Goal: Task Accomplishment & Management: Complete application form

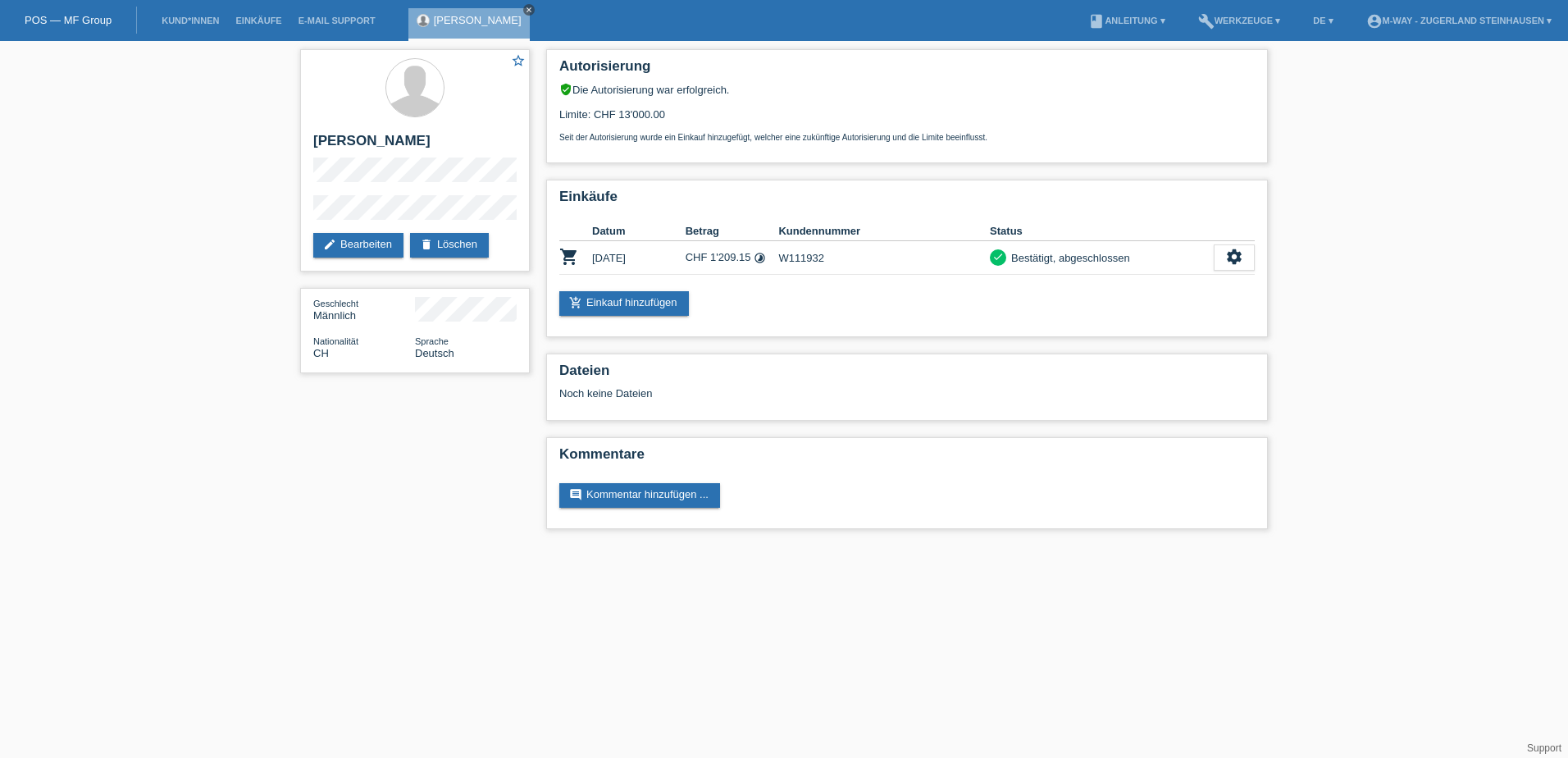
click at [525, 11] on icon "close" at bounding box center [529, 9] width 8 height 8
click at [211, 24] on link "Kund*innen" at bounding box center [190, 20] width 74 height 10
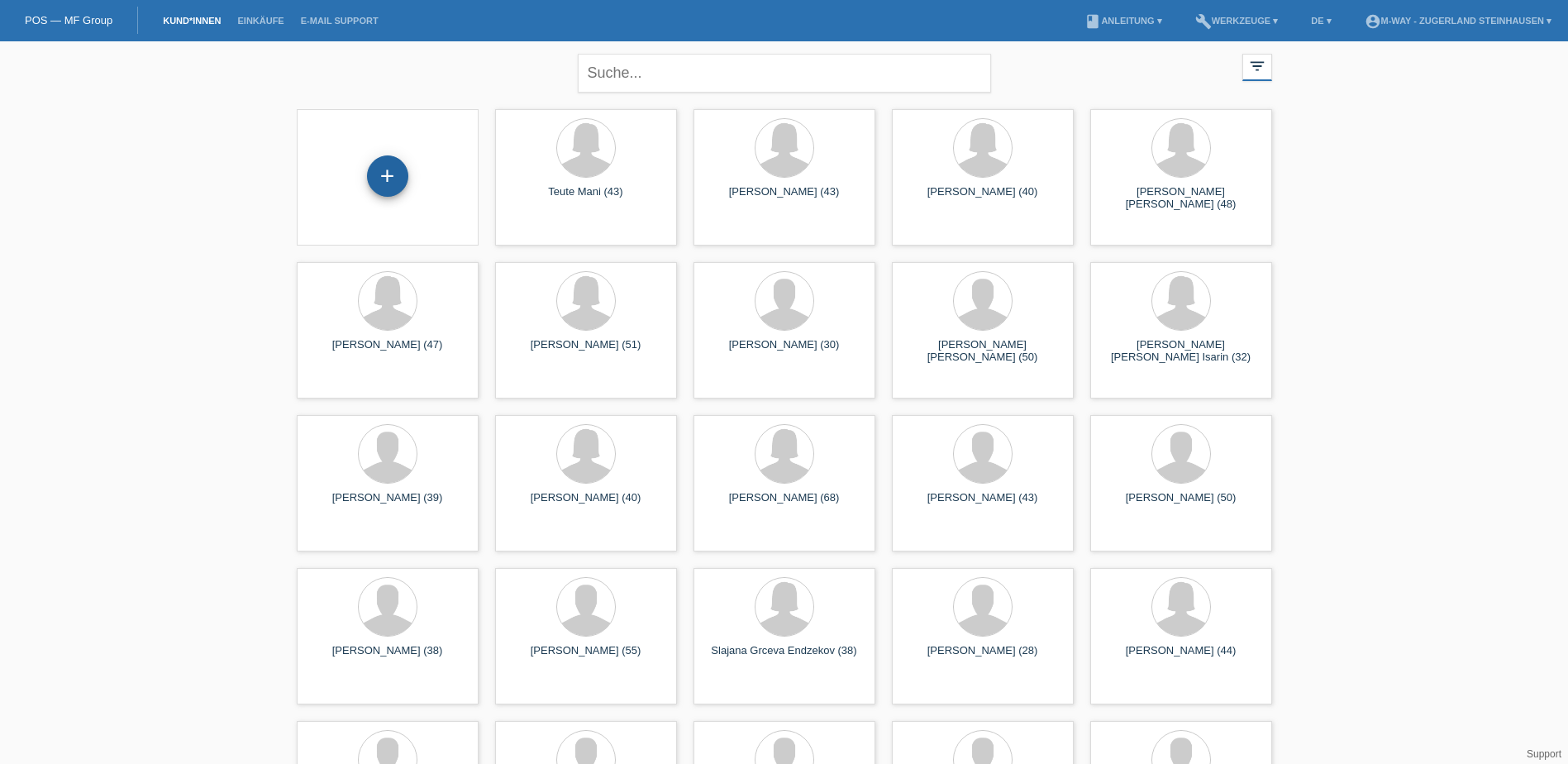
click at [393, 173] on div "+" at bounding box center [388, 176] width 42 height 42
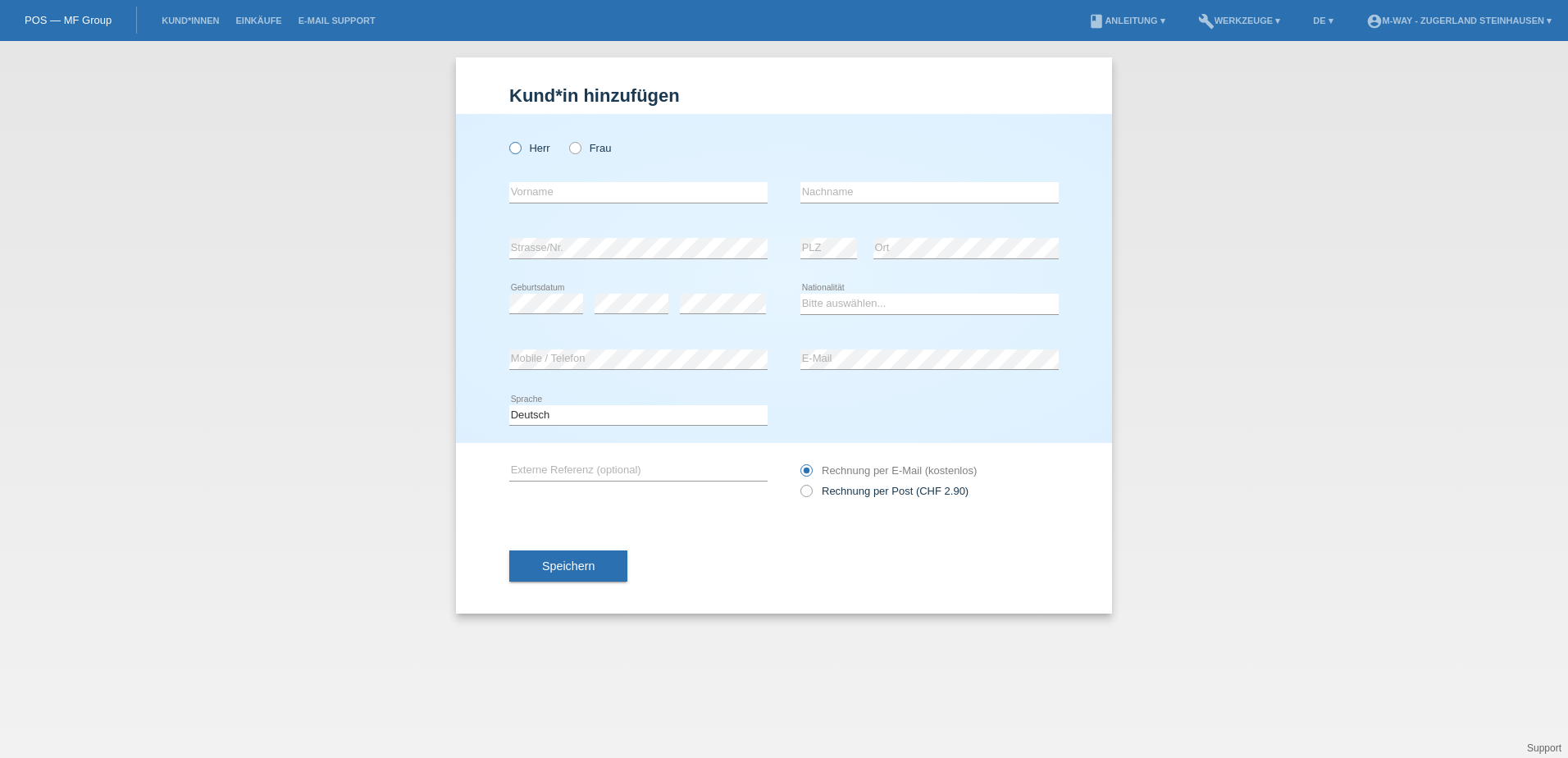
click at [507, 140] on icon at bounding box center [507, 140] width 0 height 0
click at [515, 151] on input "Herr" at bounding box center [515, 147] width 11 height 11
radio input "true"
click at [538, 193] on input "text" at bounding box center [638, 192] width 258 height 20
type input "Nuhi"
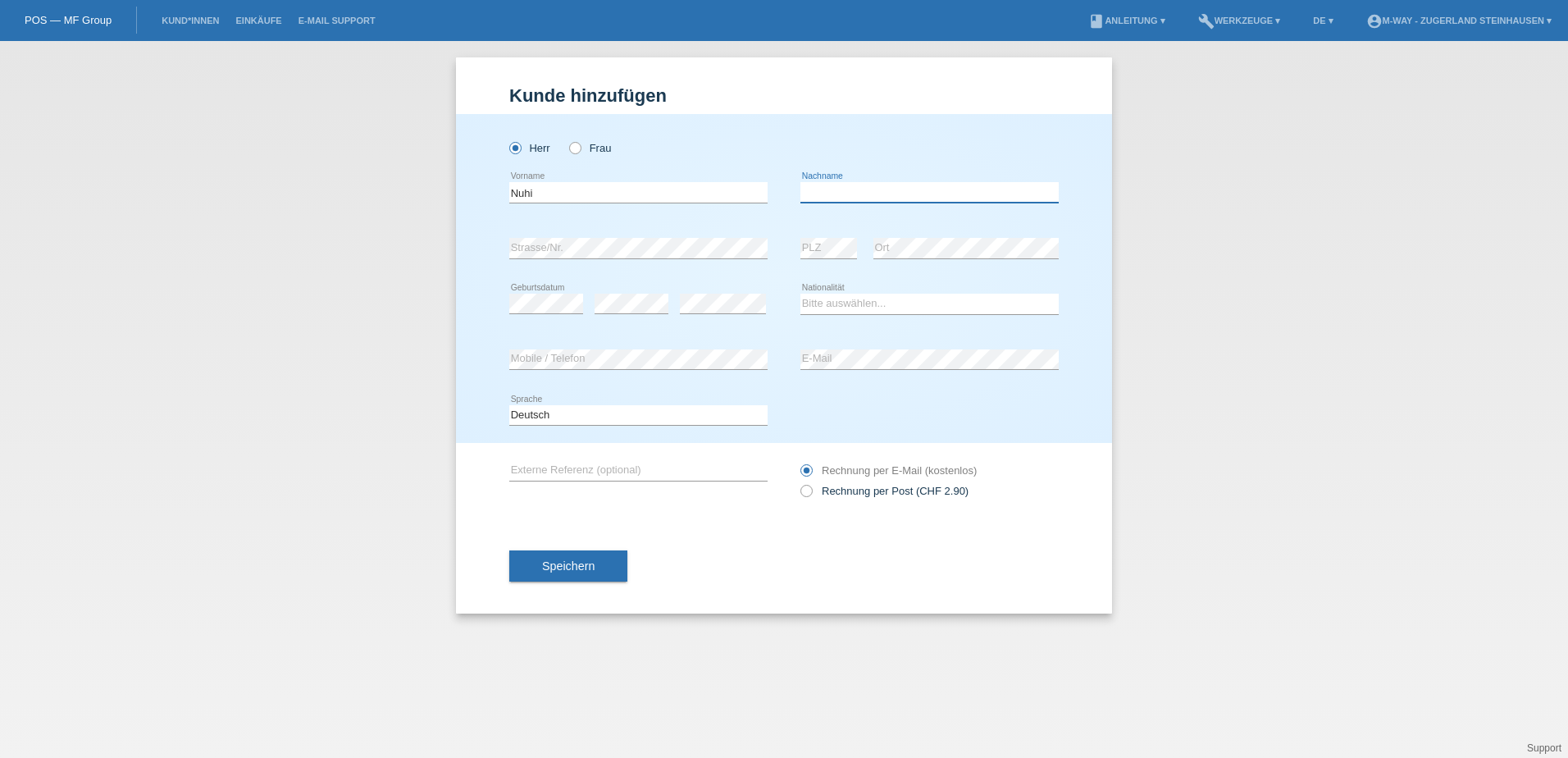
click at [848, 192] on input "text" at bounding box center [929, 192] width 258 height 20
type input "M"
type input "Kamberi"
click at [912, 223] on div "error Ort" at bounding box center [967, 248] width 186 height 56
click at [860, 301] on select "Bitte auswählen... Schweiz Deutschland Liechtenstein Österreich ------------ Af…" at bounding box center [929, 303] width 258 height 19
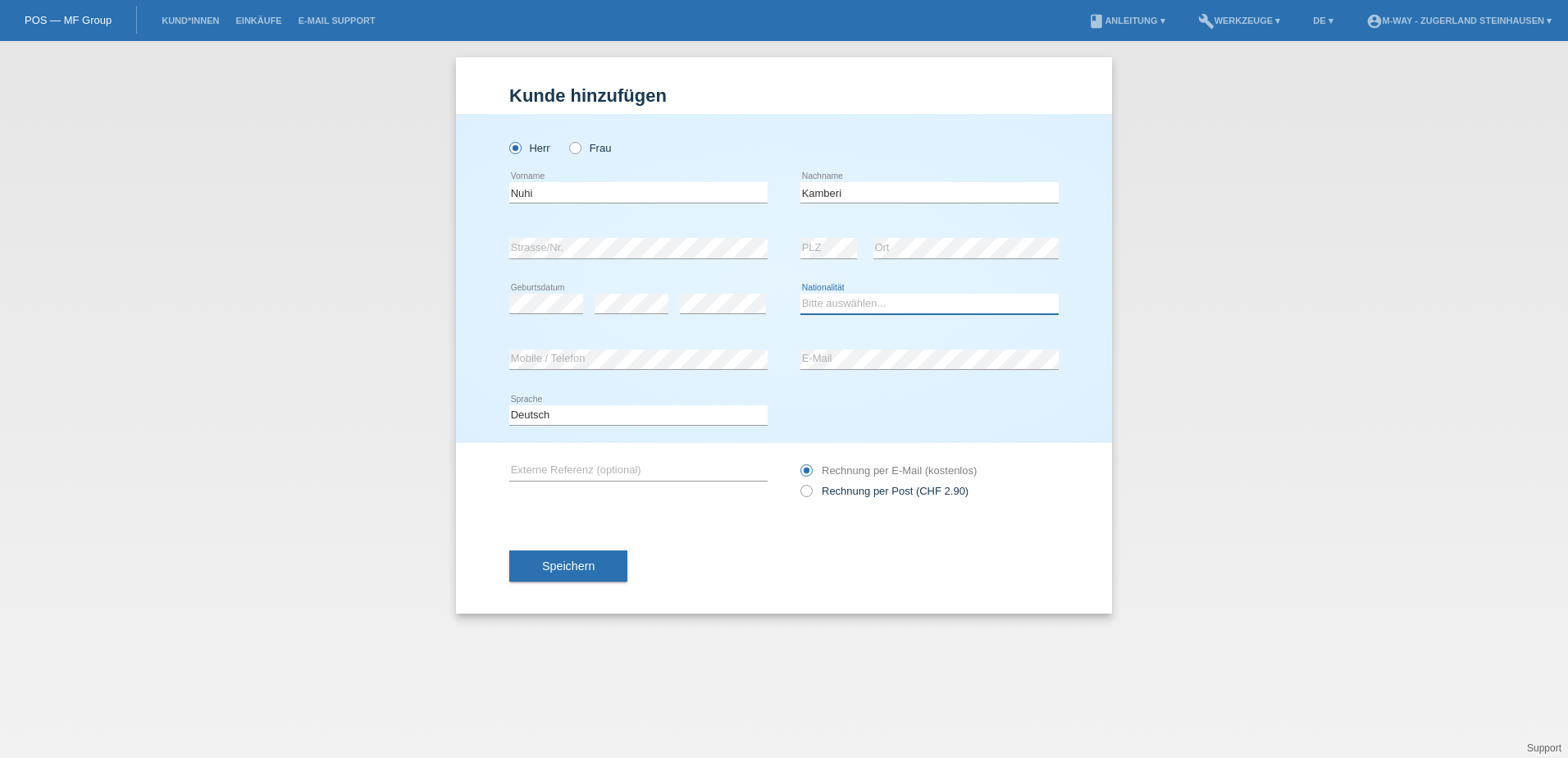
select select "CH"
click at [800, 293] on select "Bitte auswählen... Schweiz Deutschland Liechtenstein Österreich ------------ Af…" at bounding box center [929, 303] width 258 height 19
click at [1121, 390] on div "Kund*in hinzufügen Kunde hinzufügen Kundin hinzufügen Herr Frau Nuhi error Vorn…" at bounding box center [784, 399] width 1568 height 717
click at [617, 567] on button "Speichern" at bounding box center [568, 566] width 118 height 31
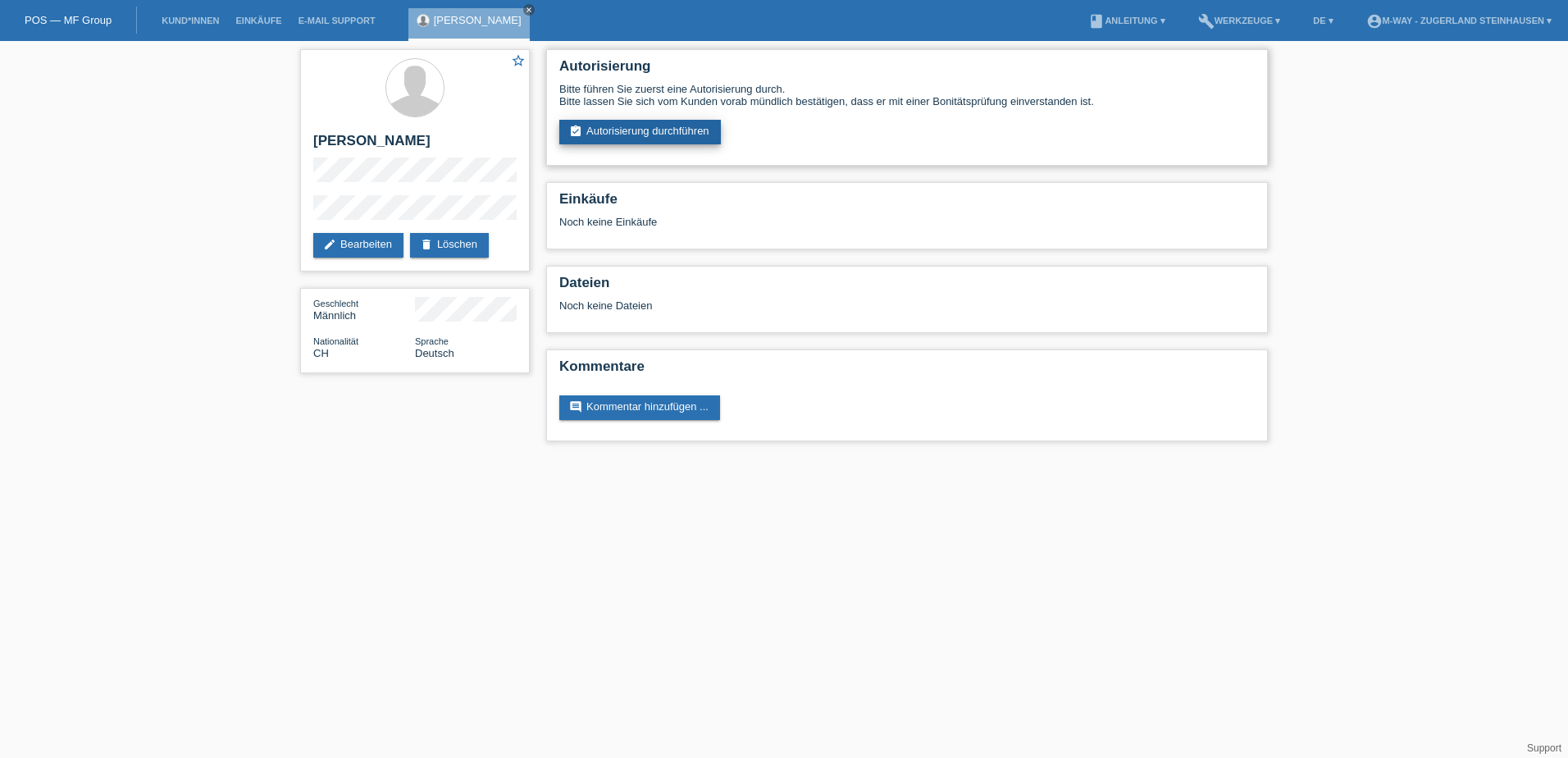
click at [638, 134] on link "assignment_turned_in Autorisierung durchführen" at bounding box center [640, 132] width 162 height 25
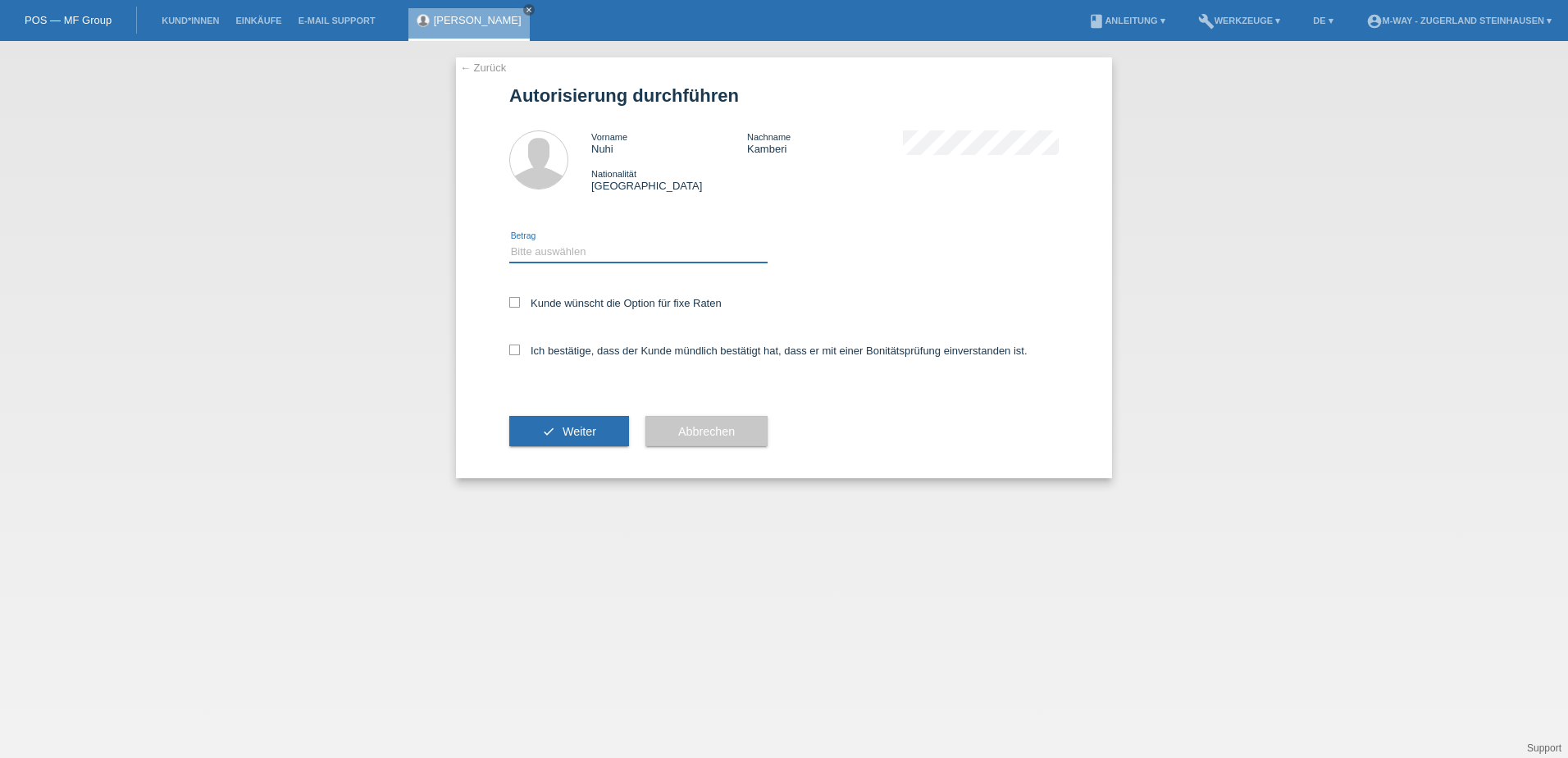
click at [572, 245] on select "Bitte auswählen CHF 1.00 - CHF 499.00 CHF 500.00 - CHF 1'999.00 CHF 2'000.00 - …" at bounding box center [638, 251] width 258 height 19
select select "3"
click at [509, 242] on select "Bitte auswählen CHF 1.00 - CHF 499.00 CHF 500.00 - CHF 1'999.00 CHF 2'000.00 - …" at bounding box center [638, 251] width 258 height 19
click at [514, 302] on icon at bounding box center [515, 303] width 11 height 11
click at [514, 302] on input "Kunde wünscht die Option für fixe Raten" at bounding box center [515, 303] width 11 height 11
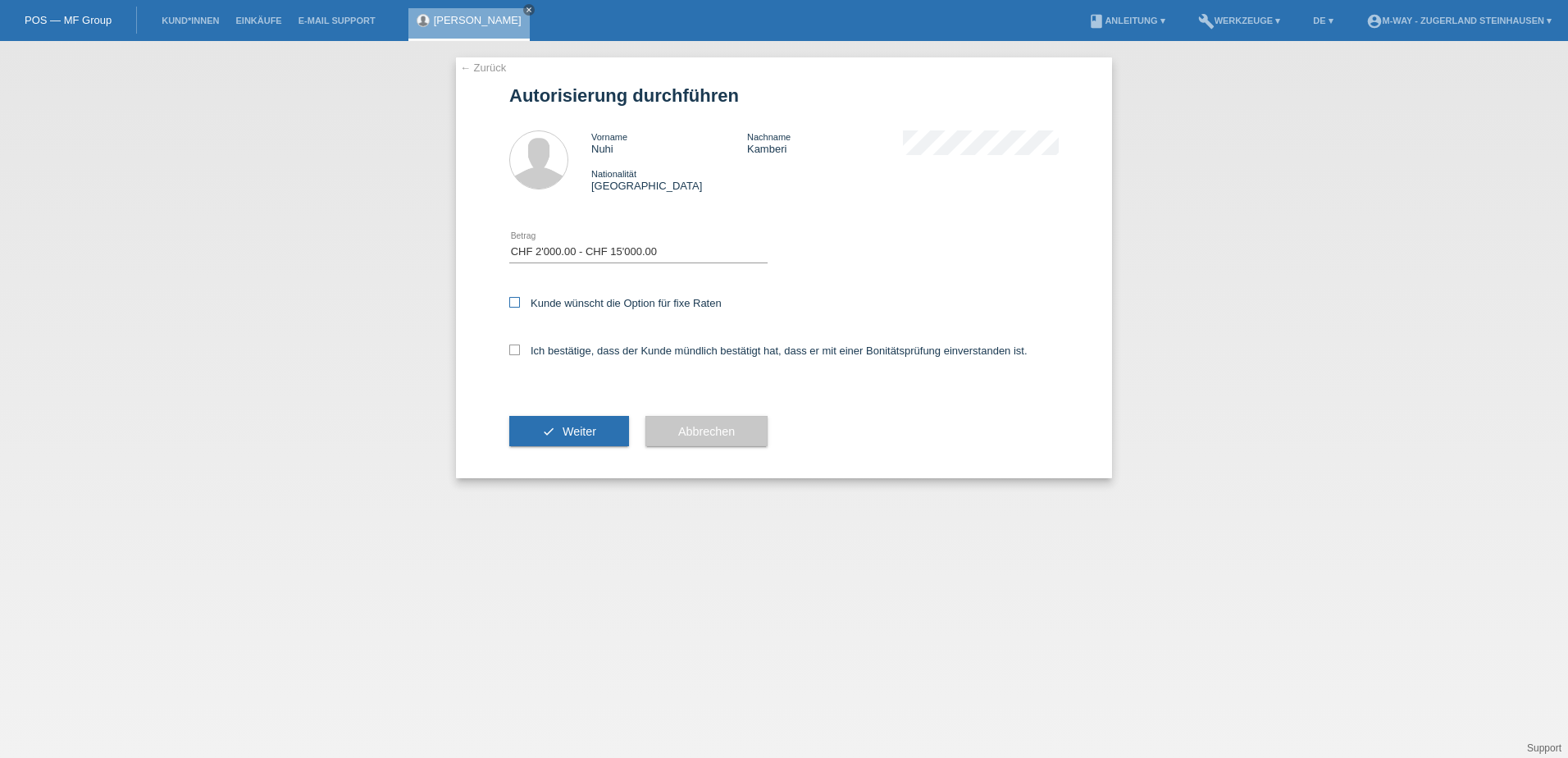
checkbox input "true"
click at [511, 351] on icon at bounding box center [515, 350] width 11 height 11
click at [511, 351] on input "Ich bestätige, dass der Kunde mündlich bestätigt hat, dass er mit einer Bonität…" at bounding box center [515, 350] width 11 height 11
checkbox input "true"
click at [584, 422] on button "check Weiter" at bounding box center [569, 431] width 120 height 31
